Goal: Transaction & Acquisition: Book appointment/travel/reservation

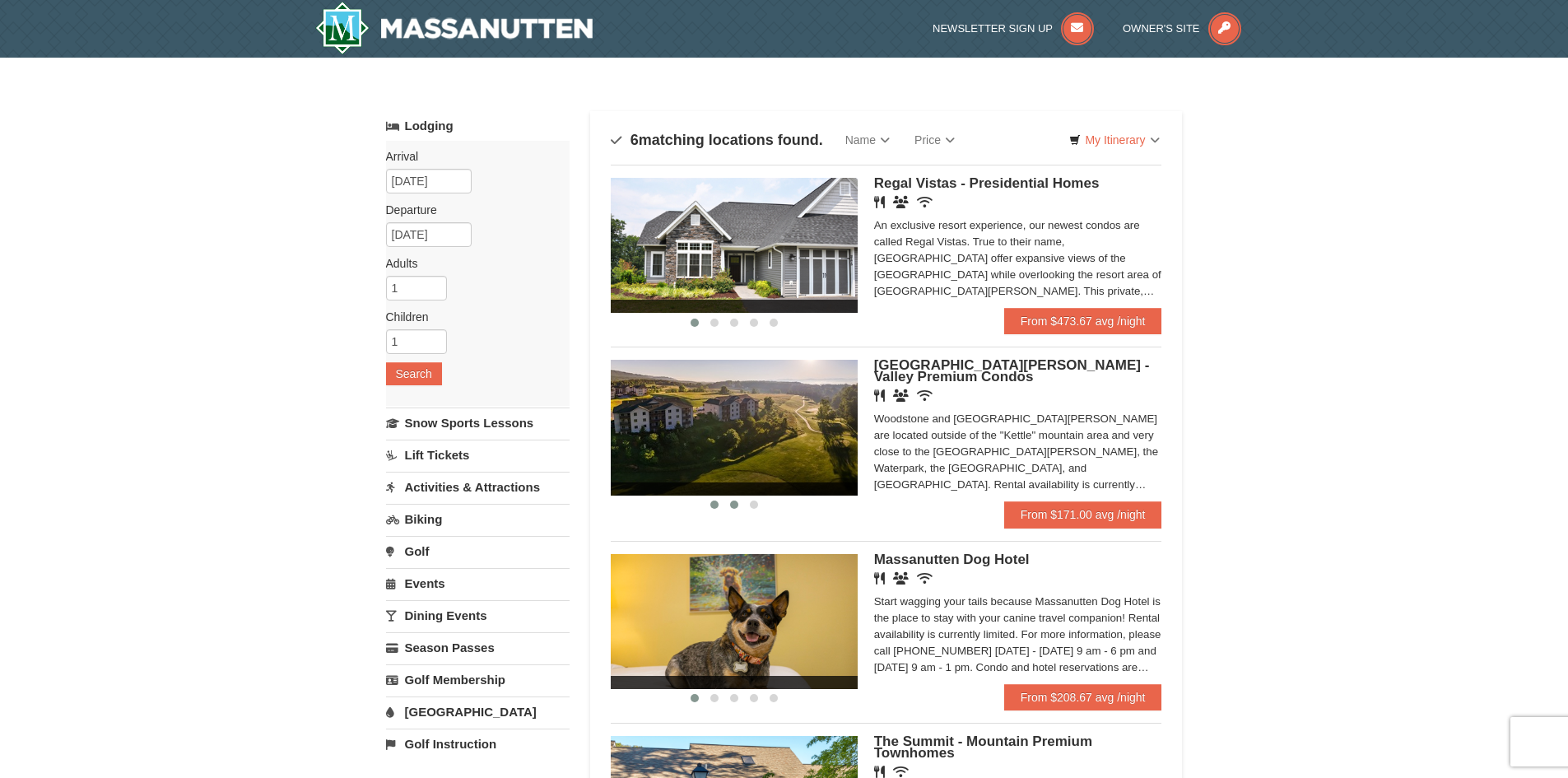
click at [727, 509] on button at bounding box center [734, 504] width 19 height 17
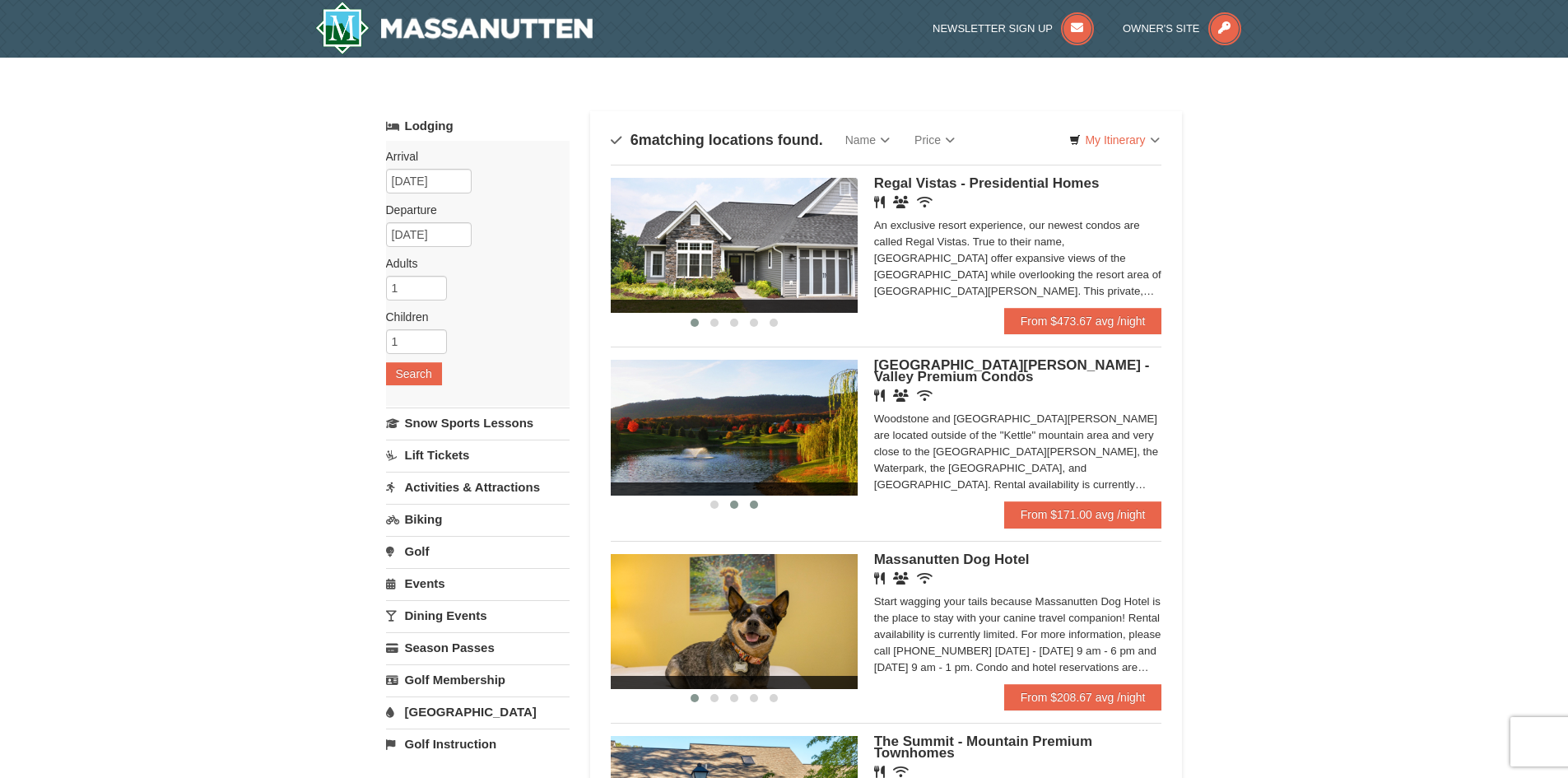
click at [753, 509] on button at bounding box center [753, 504] width 19 height 17
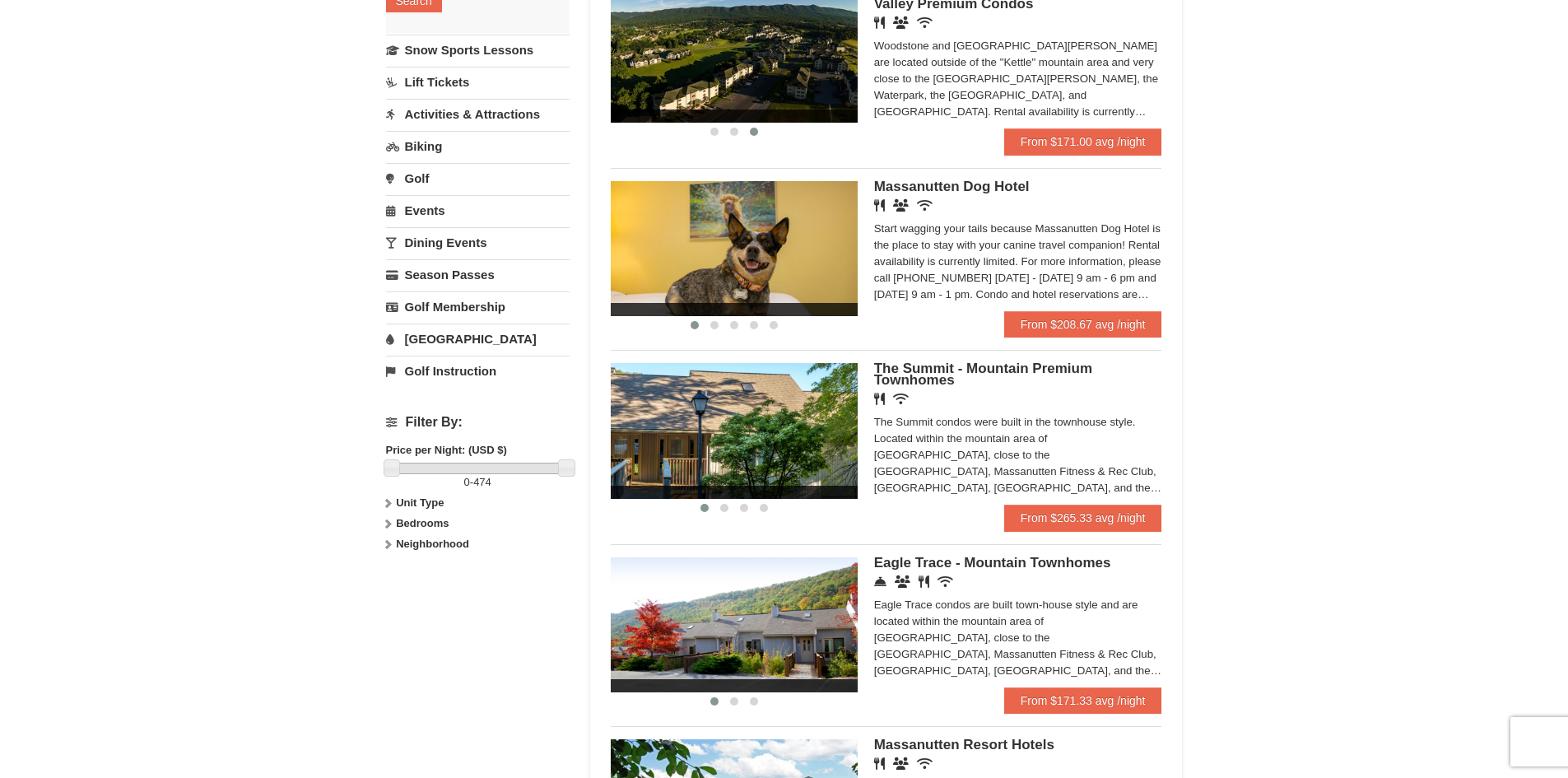
scroll to position [576, 0]
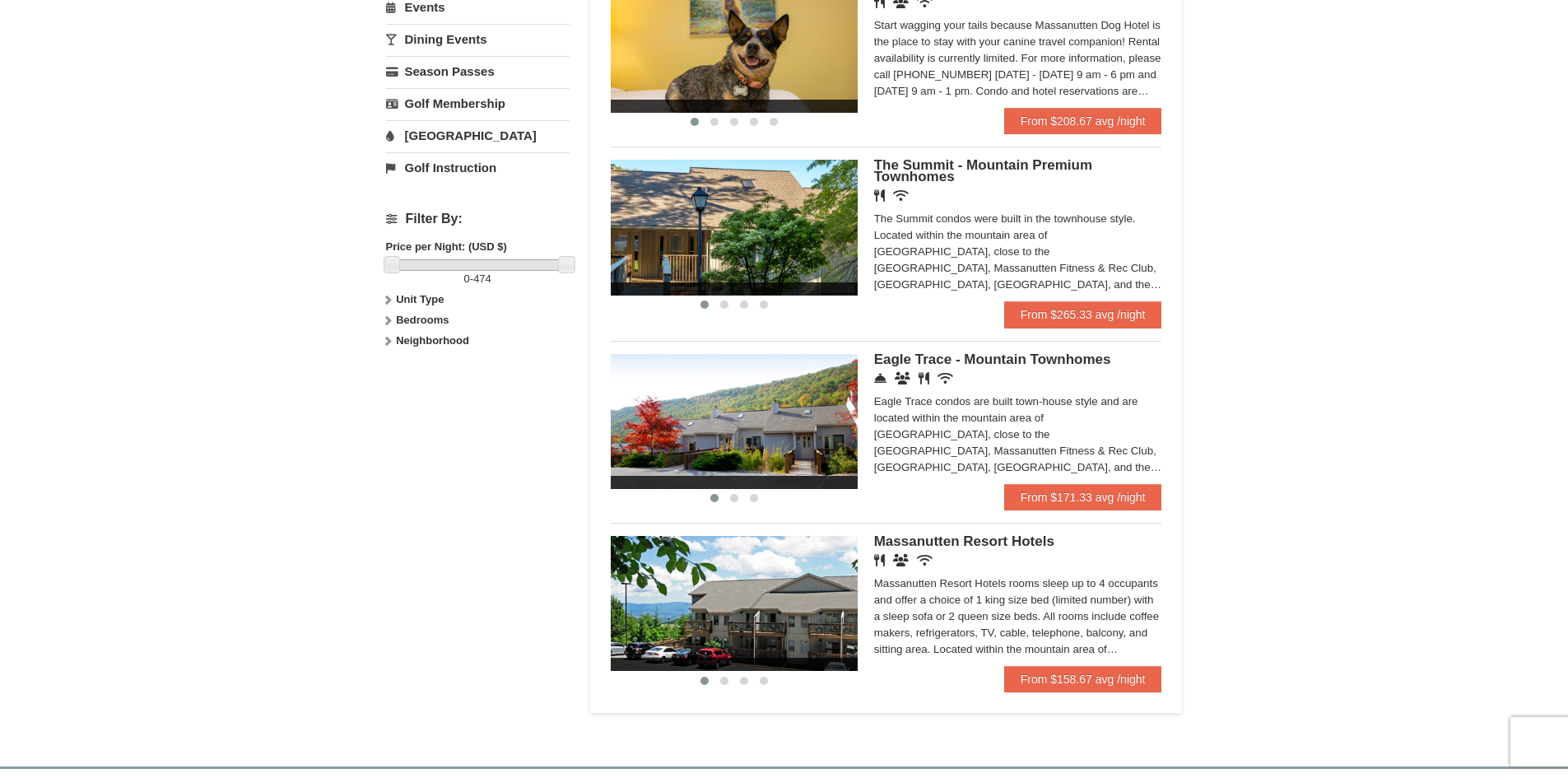
click at [1079, 693] on ul "‹ › Regal Vistas - Presidential Homes Restaurant Banquet Facilities Wireless In…" at bounding box center [886, 146] width 552 height 1117
click at [1041, 680] on link "From $158.67 avg /night" at bounding box center [1083, 679] width 158 height 26
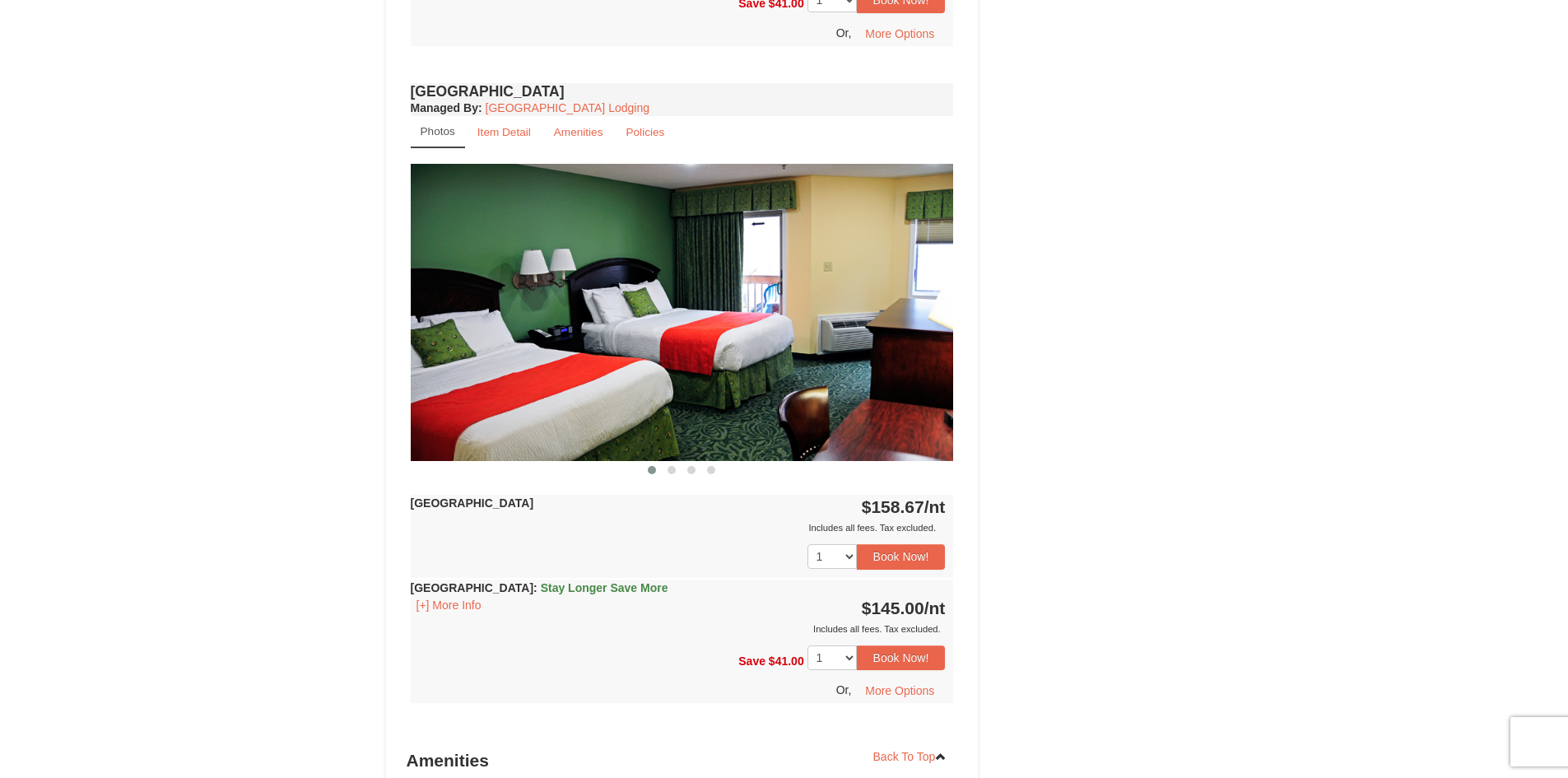
scroll to position [988, 0]
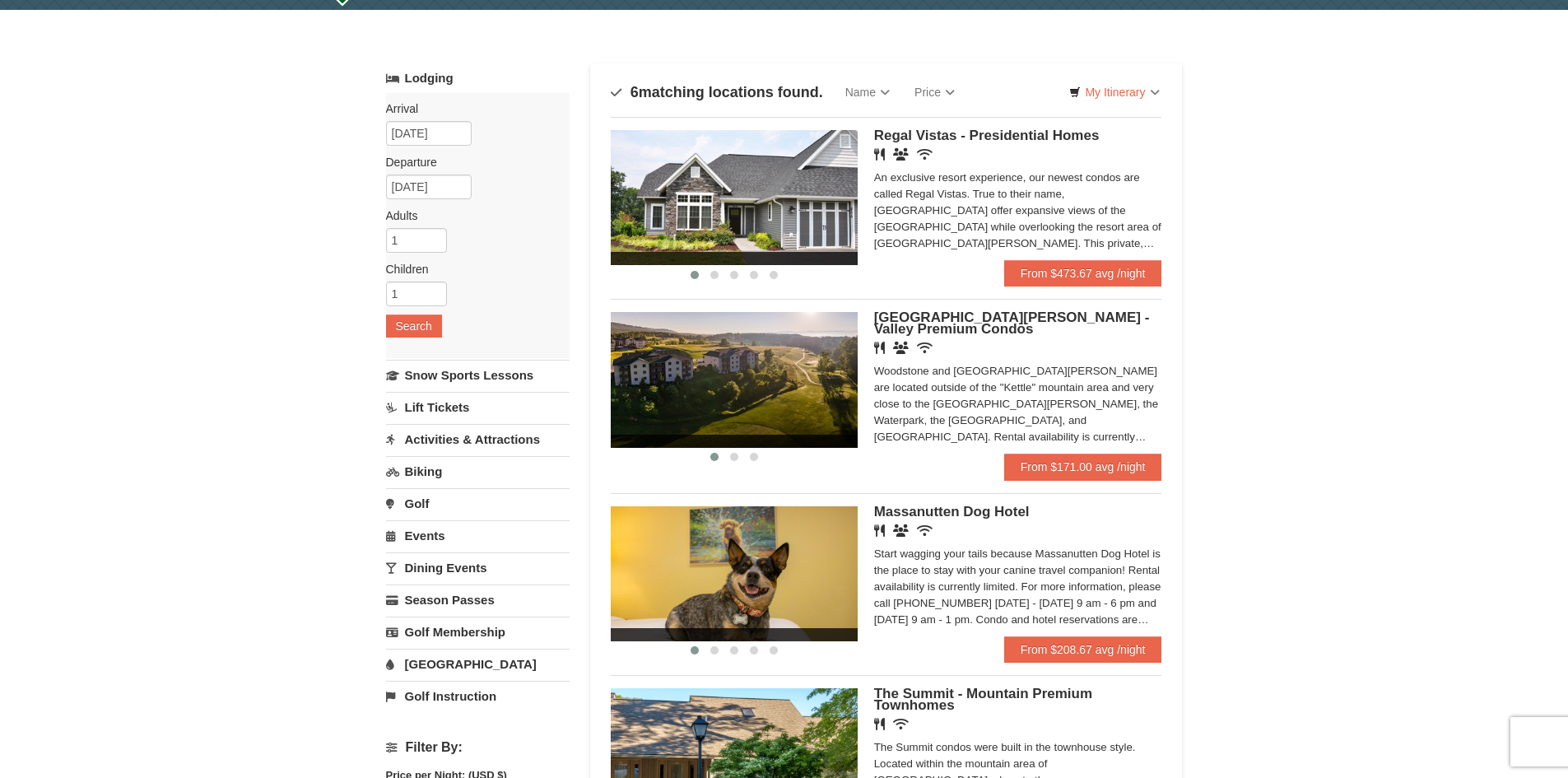
scroll to position [47, 0]
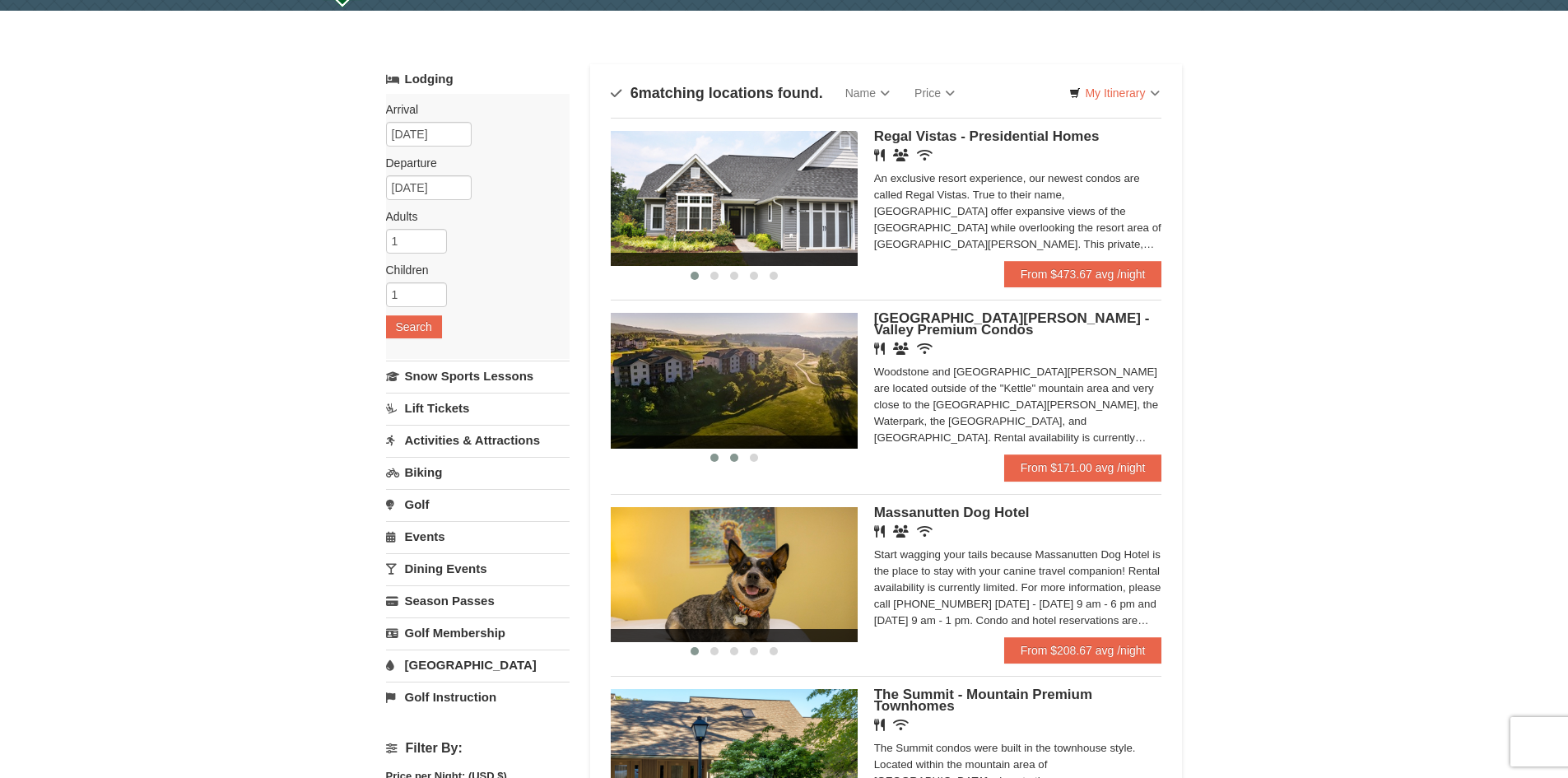
click at [734, 459] on span at bounding box center [734, 458] width 8 height 8
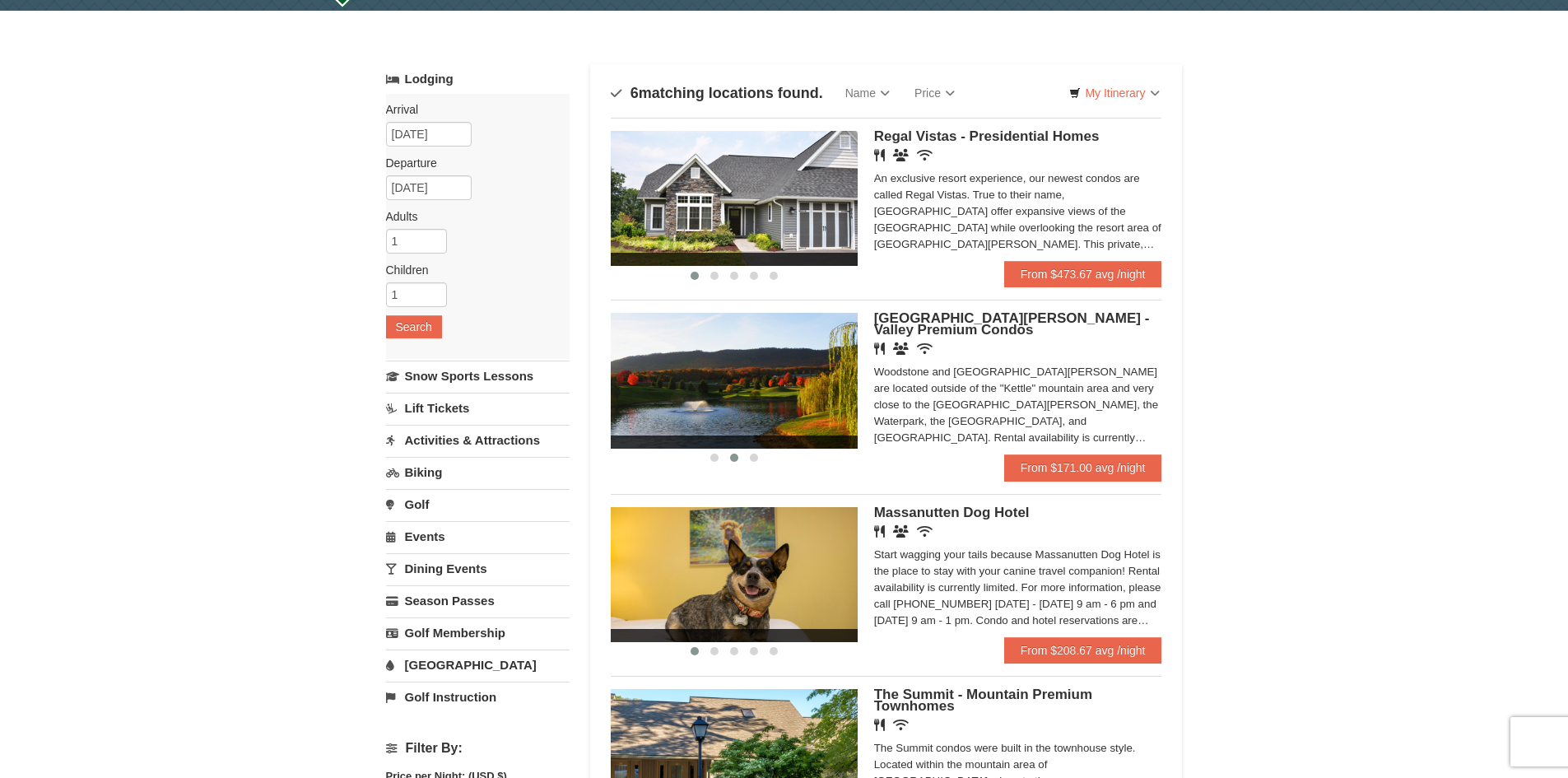
click at [768, 364] on img at bounding box center [734, 380] width 247 height 135
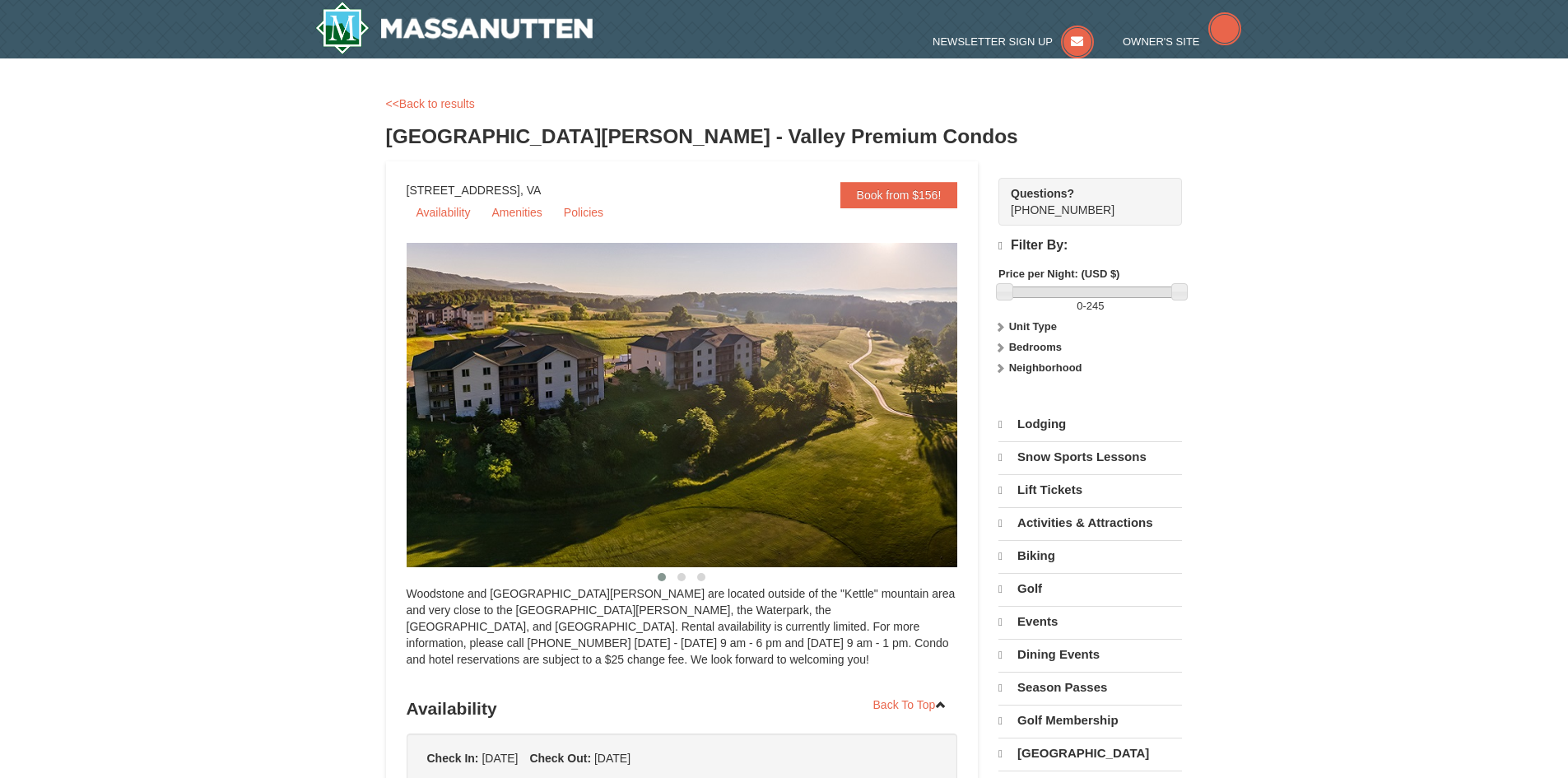
select select "10"
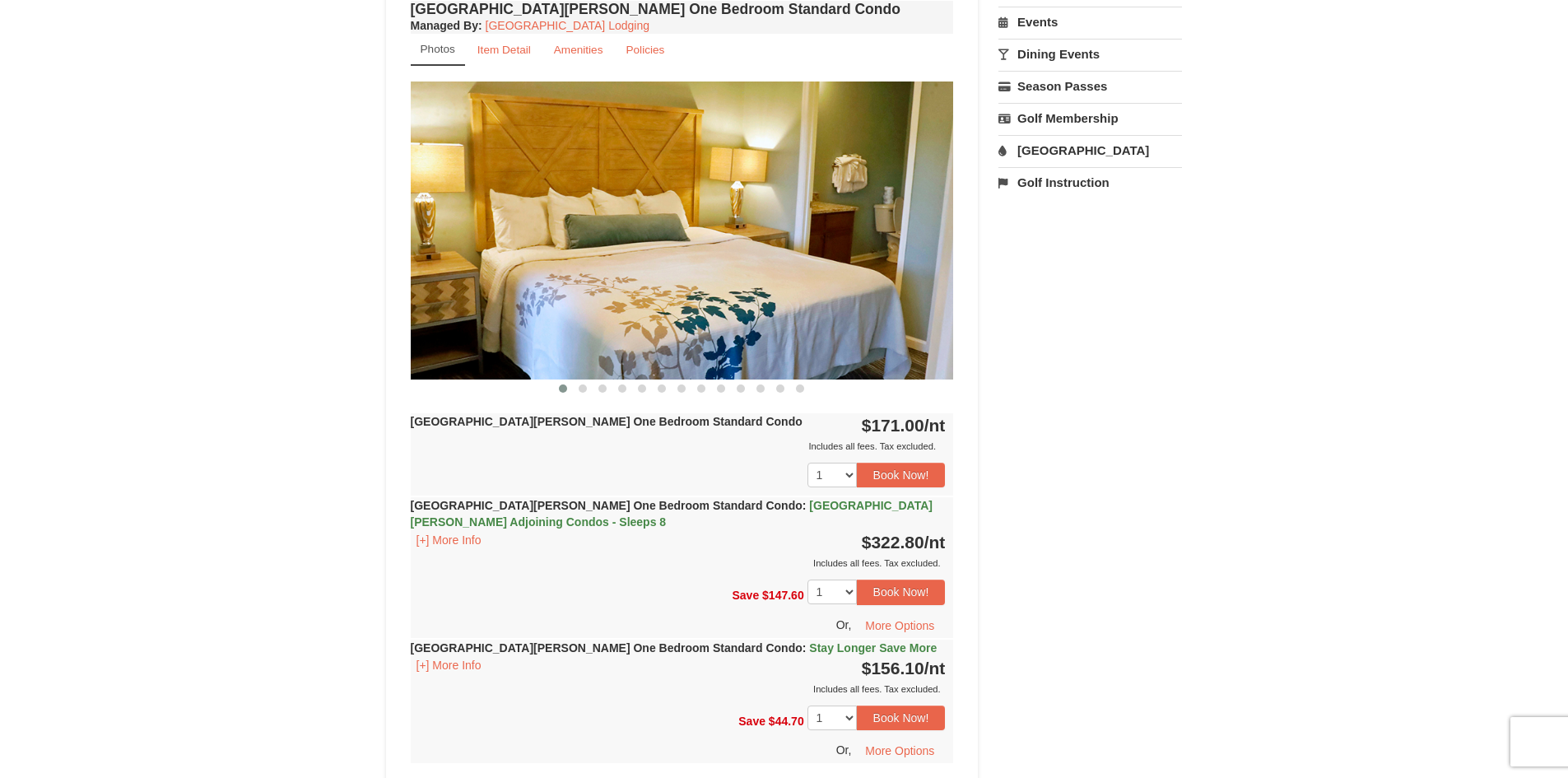
scroll to position [576, 0]
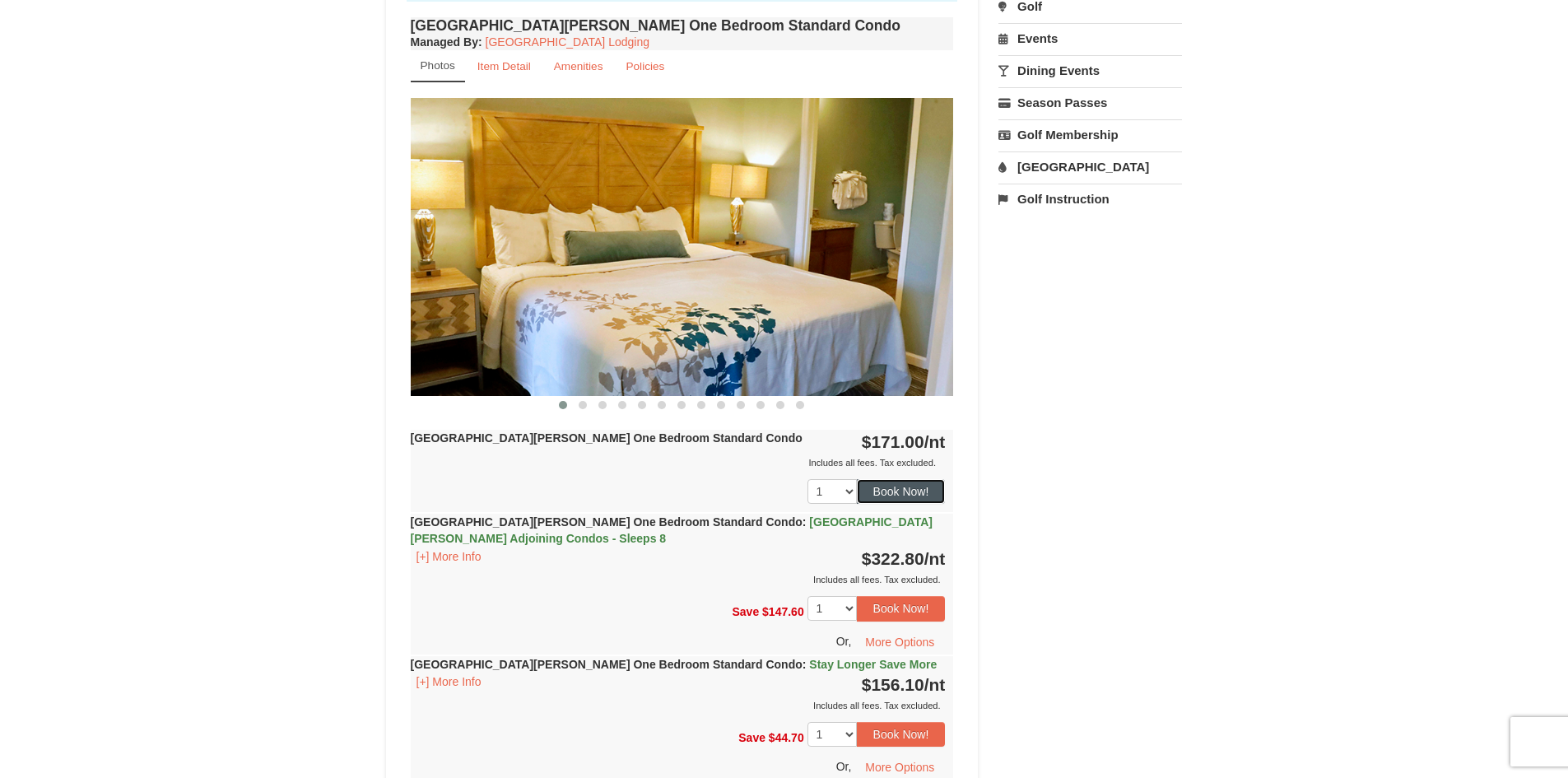
drag, startPoint x: 873, startPoint y: 494, endPoint x: 600, endPoint y: 420, distance: 282.9
click at [600, 420] on div "Woodstone Meadows One Bedroom Standard Condo Managed By : Massanutten Resort Lo…" at bounding box center [682, 413] width 552 height 799
click at [874, 488] on button "Book Now!" at bounding box center [900, 491] width 89 height 24
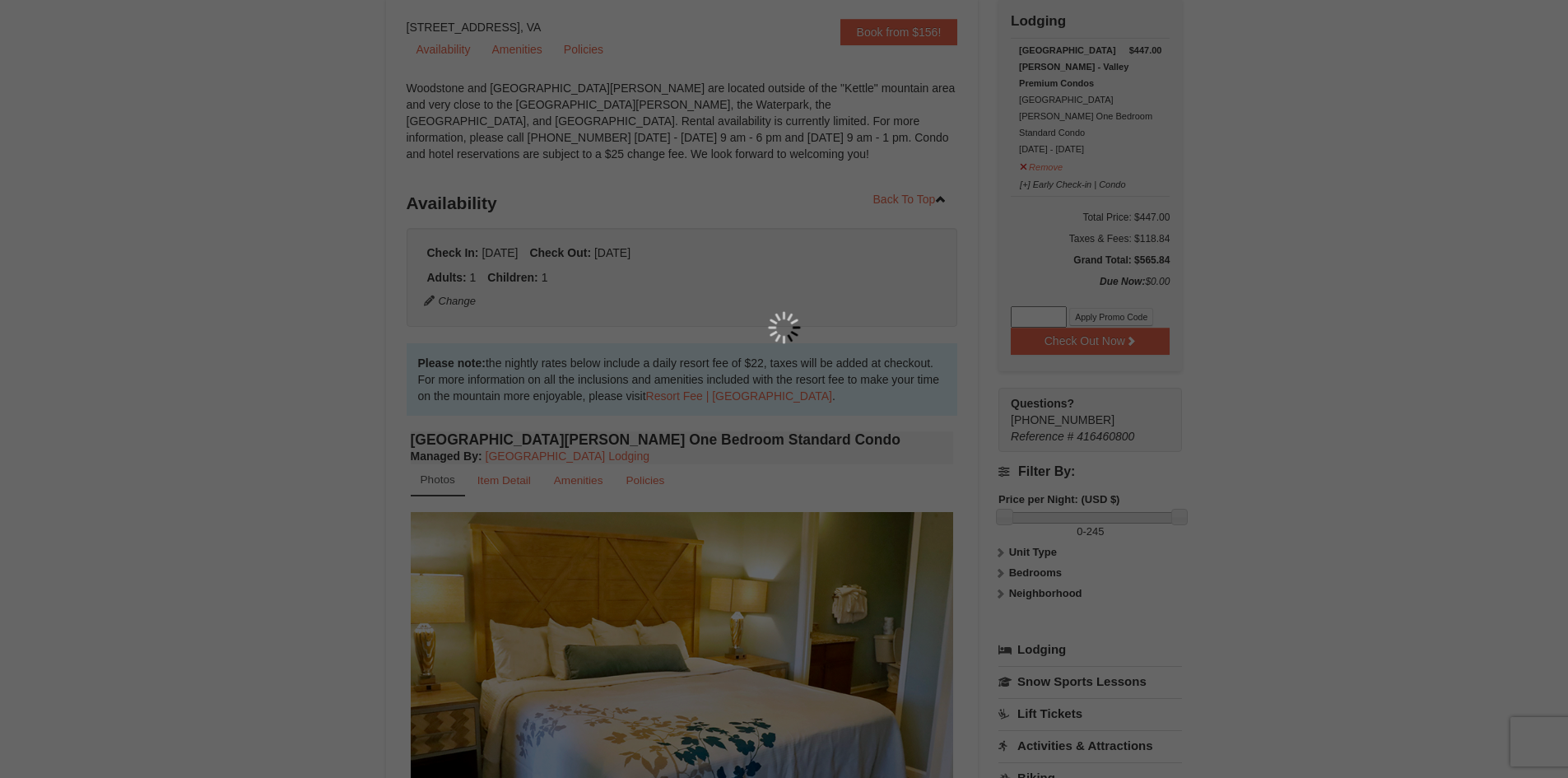
scroll to position [161, 0]
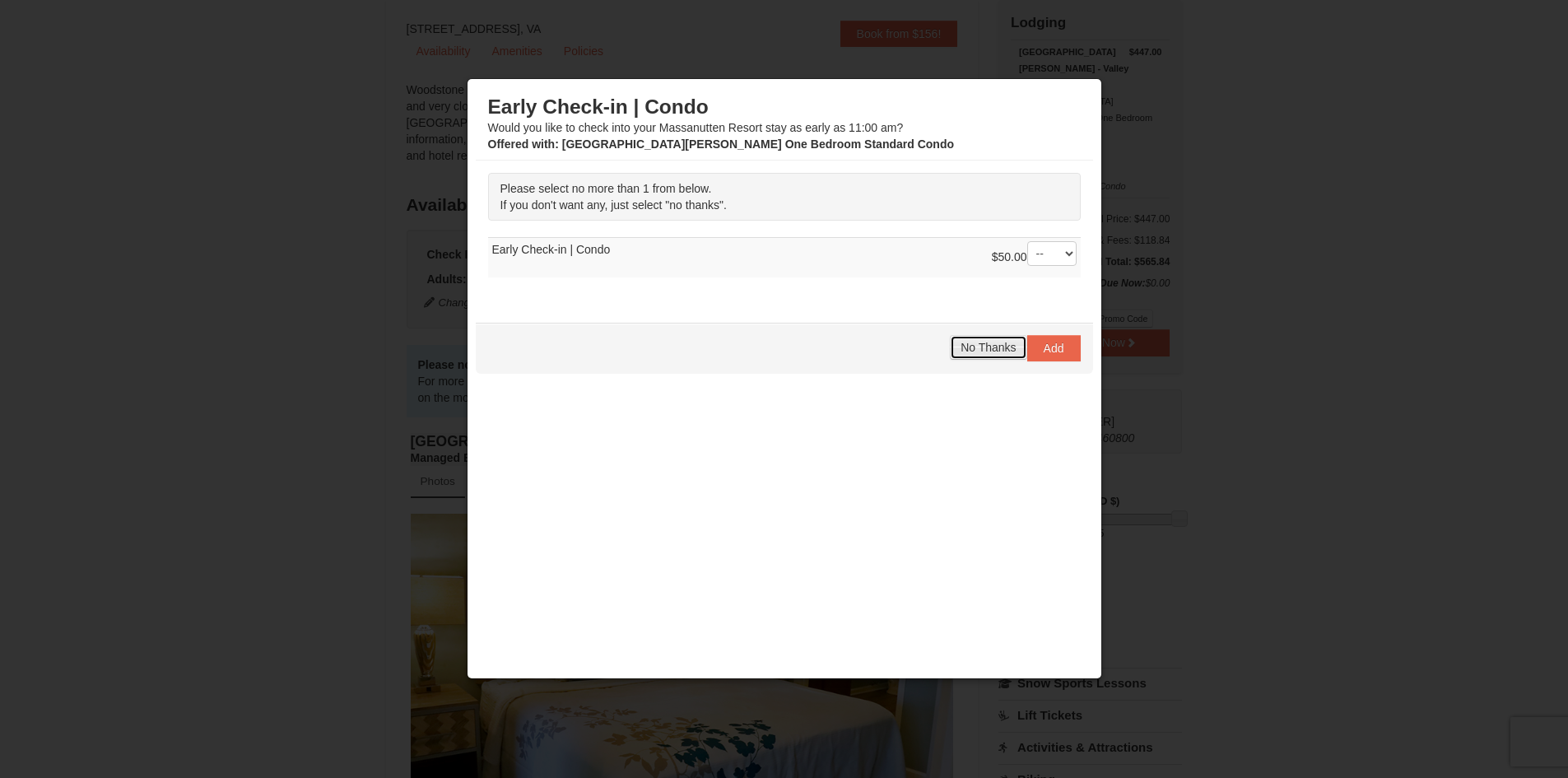
click at [978, 352] on span "No Thanks" at bounding box center [988, 348] width 55 height 14
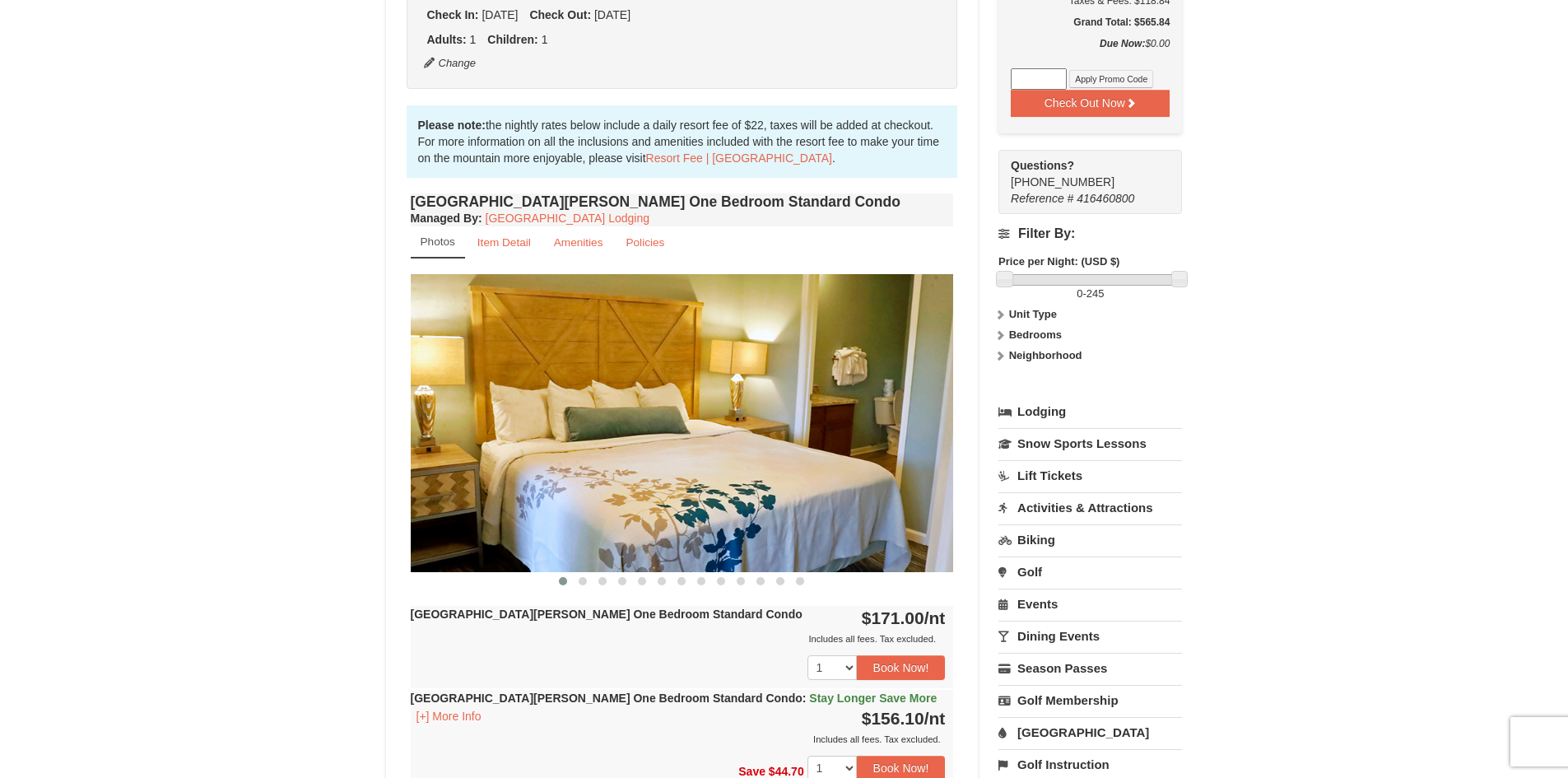
scroll to position [408, 0]
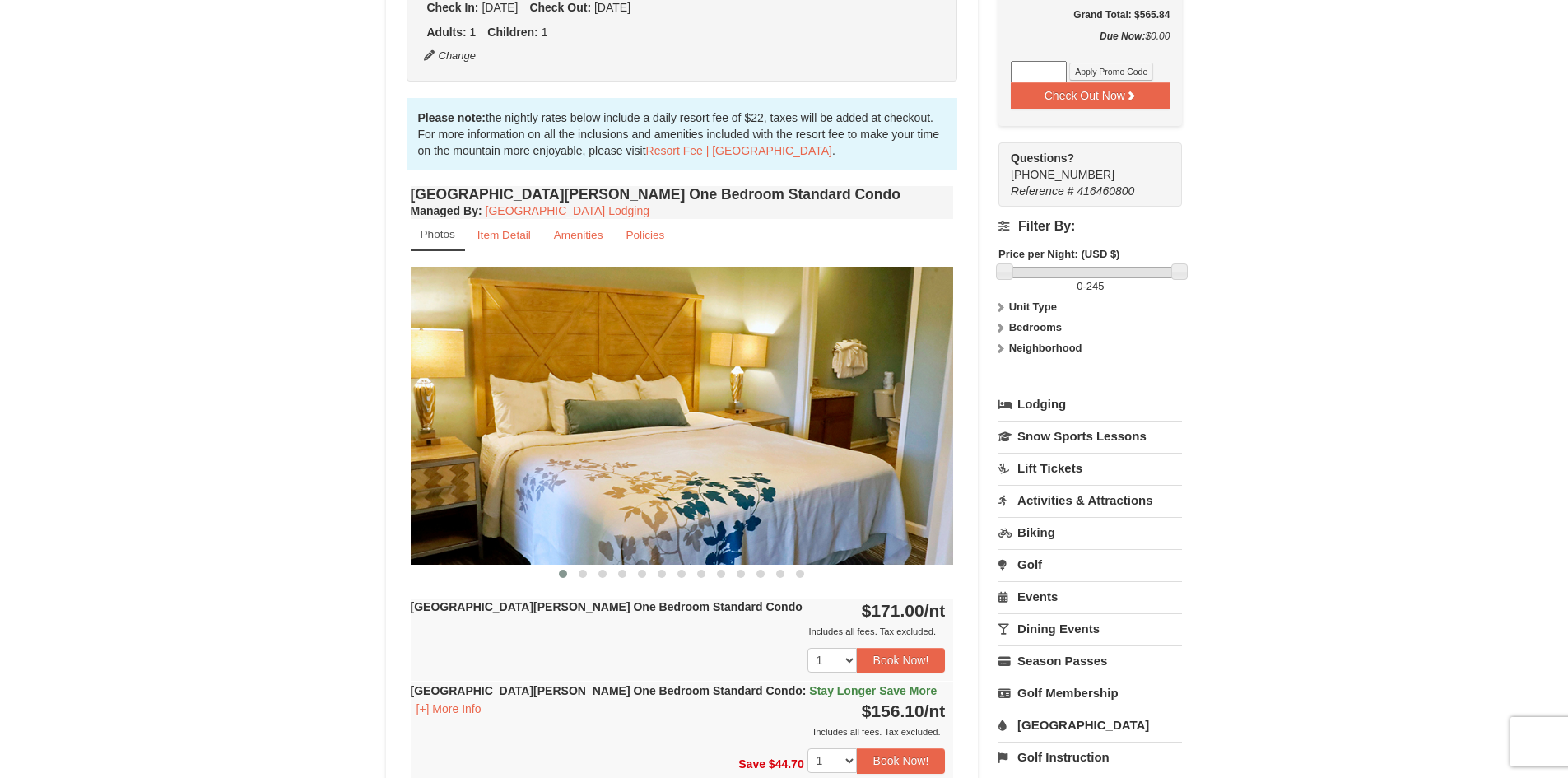
click at [1076, 485] on link "Activities & Attractions" at bounding box center [1090, 500] width 184 height 30
click at [1041, 593] on button "Search" at bounding box center [1027, 605] width 56 height 23
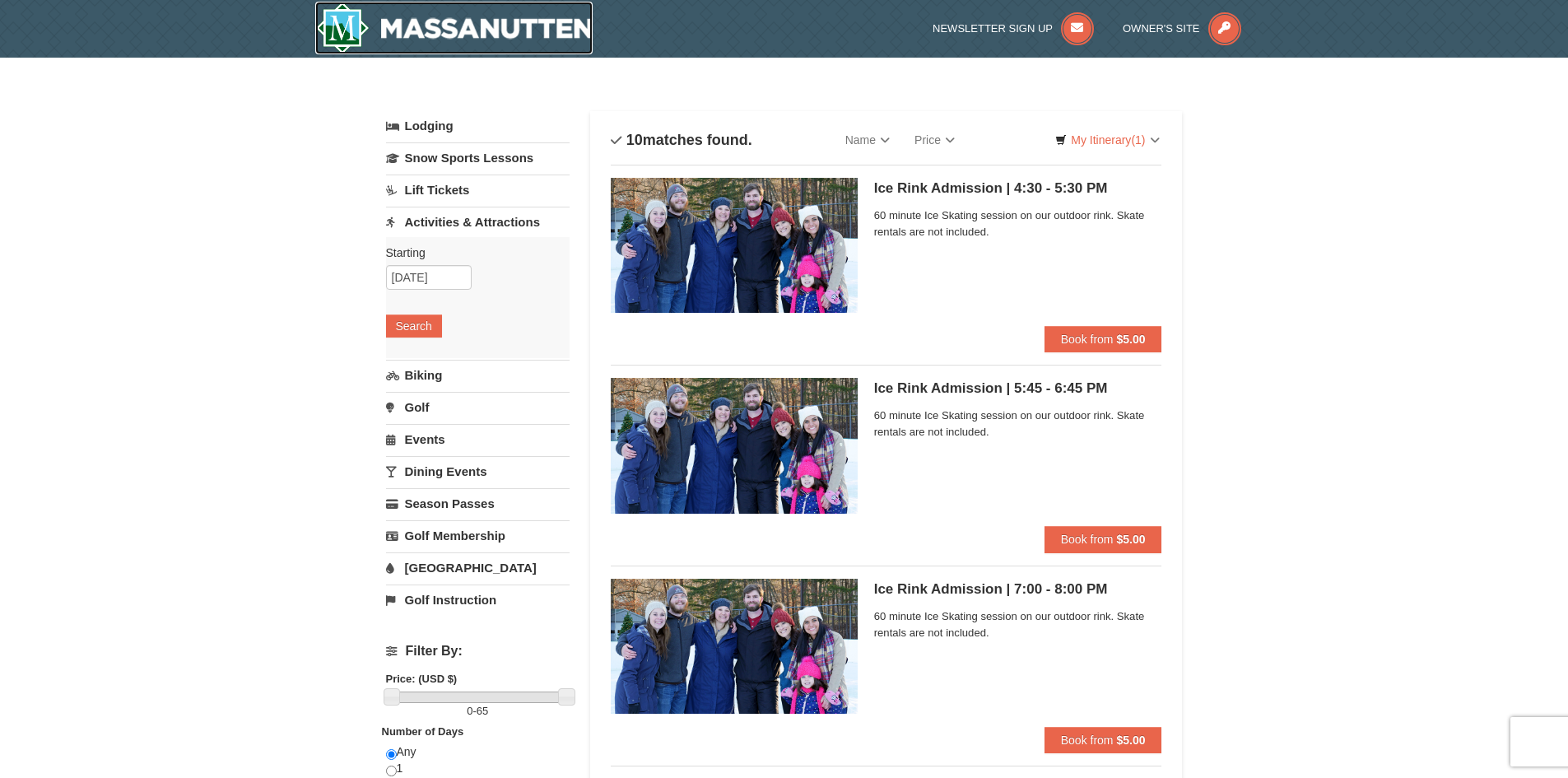
click at [360, 19] on img at bounding box center [455, 28] width 278 height 53
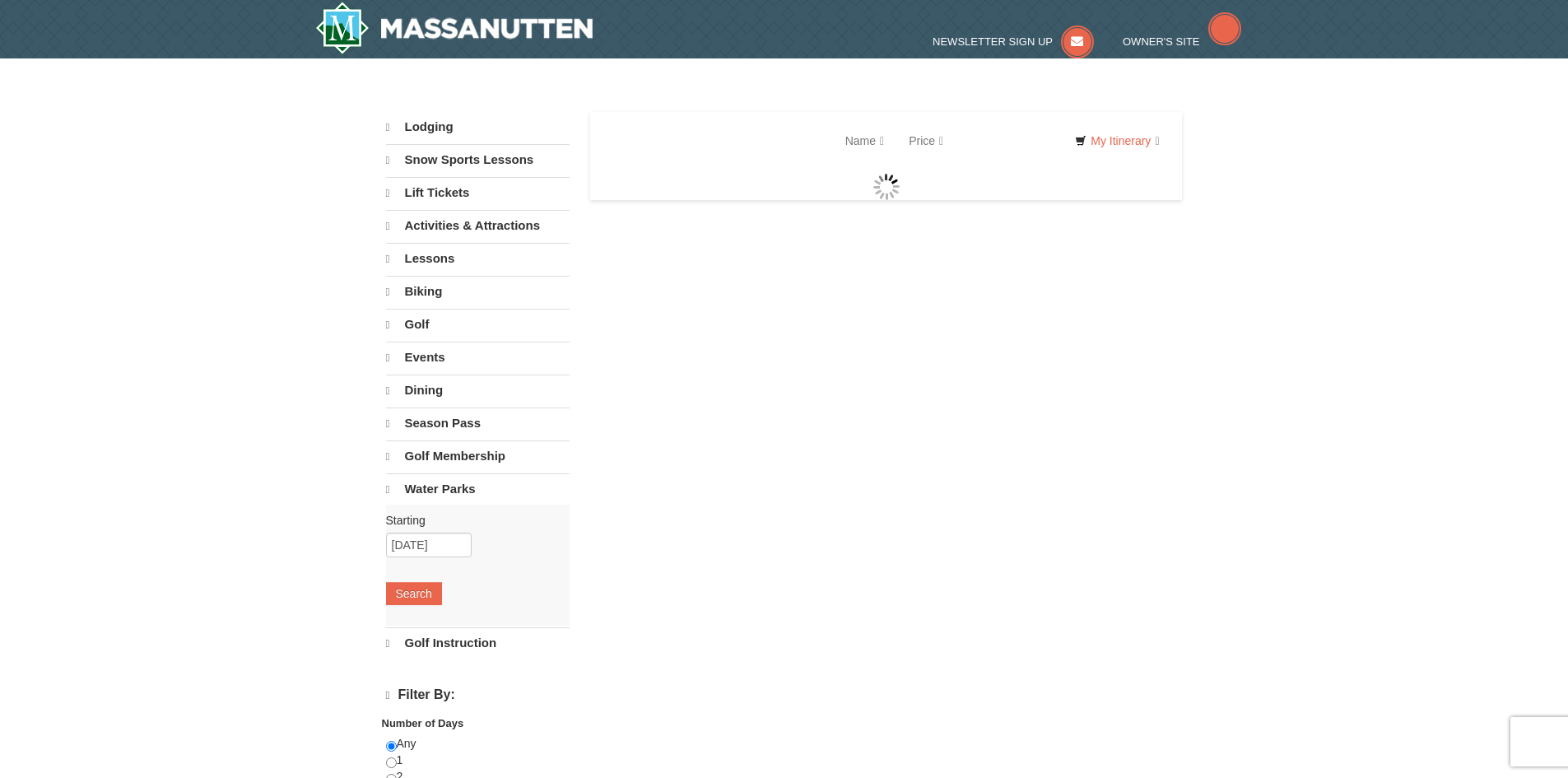
select select "10"
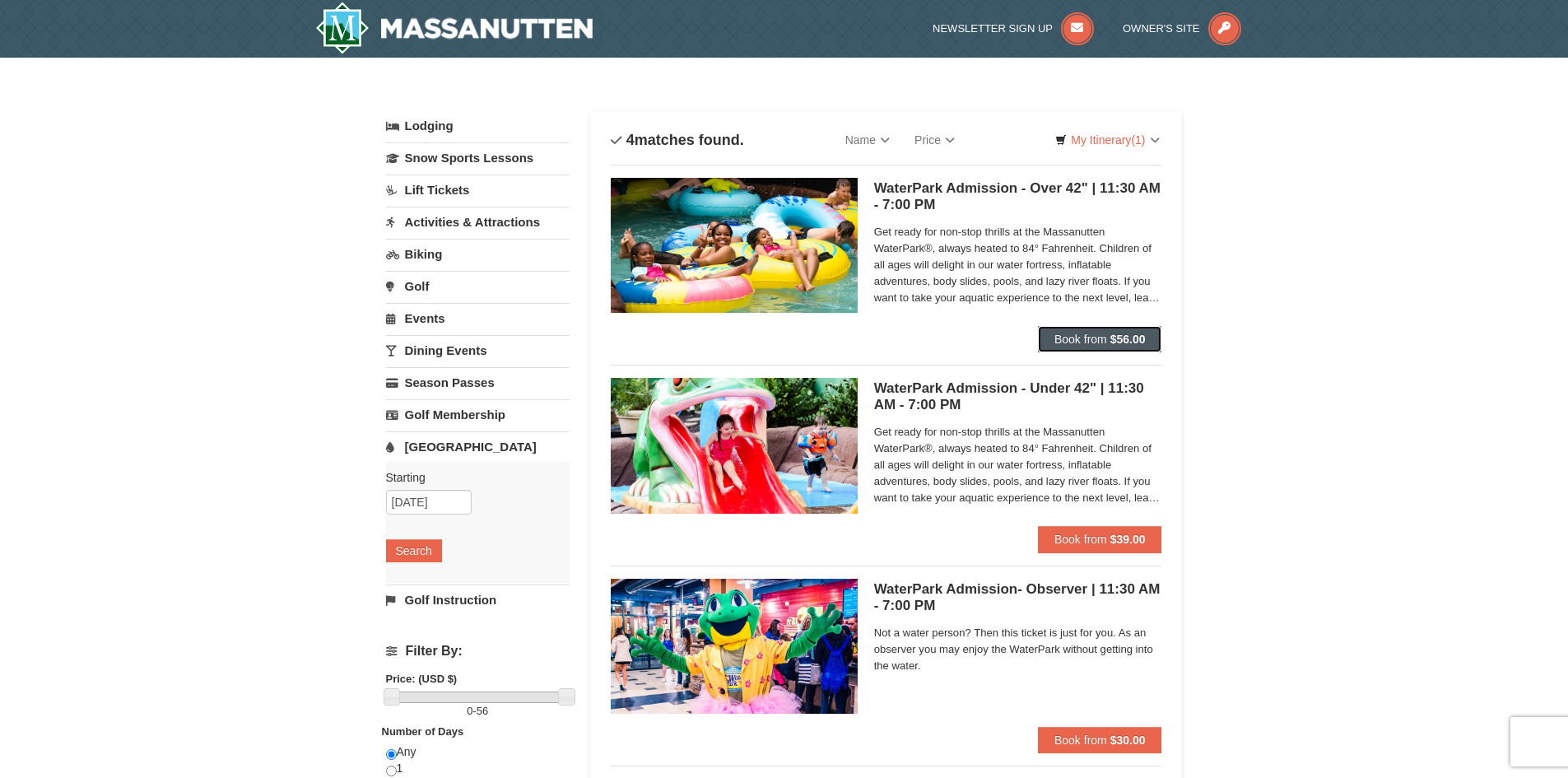
click at [1117, 328] on button "Book from $56.00" at bounding box center [1100, 339] width 125 height 26
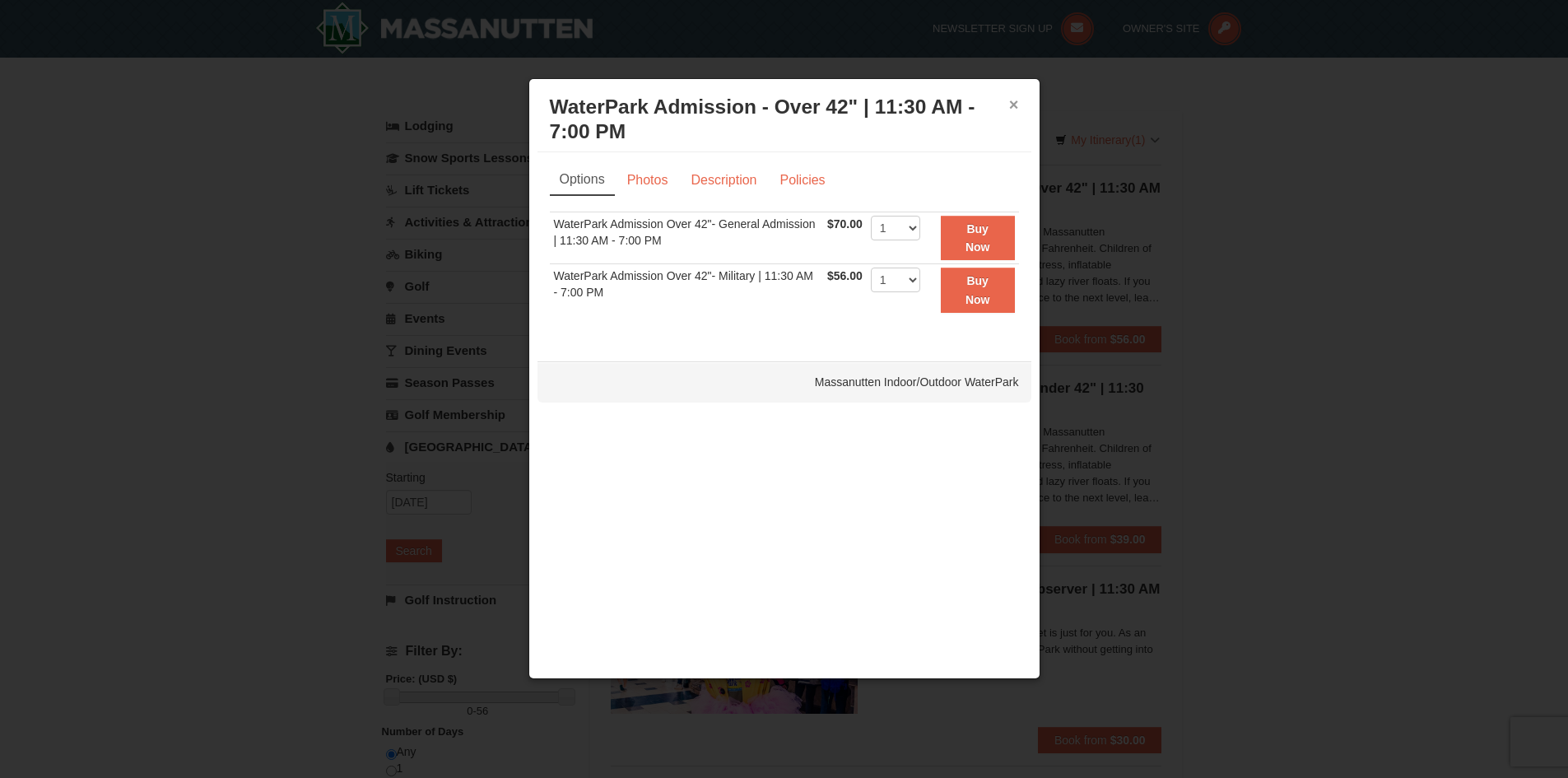
click at [1018, 96] on button "×" at bounding box center [1014, 104] width 10 height 17
